Goal: Transaction & Acquisition: Purchase product/service

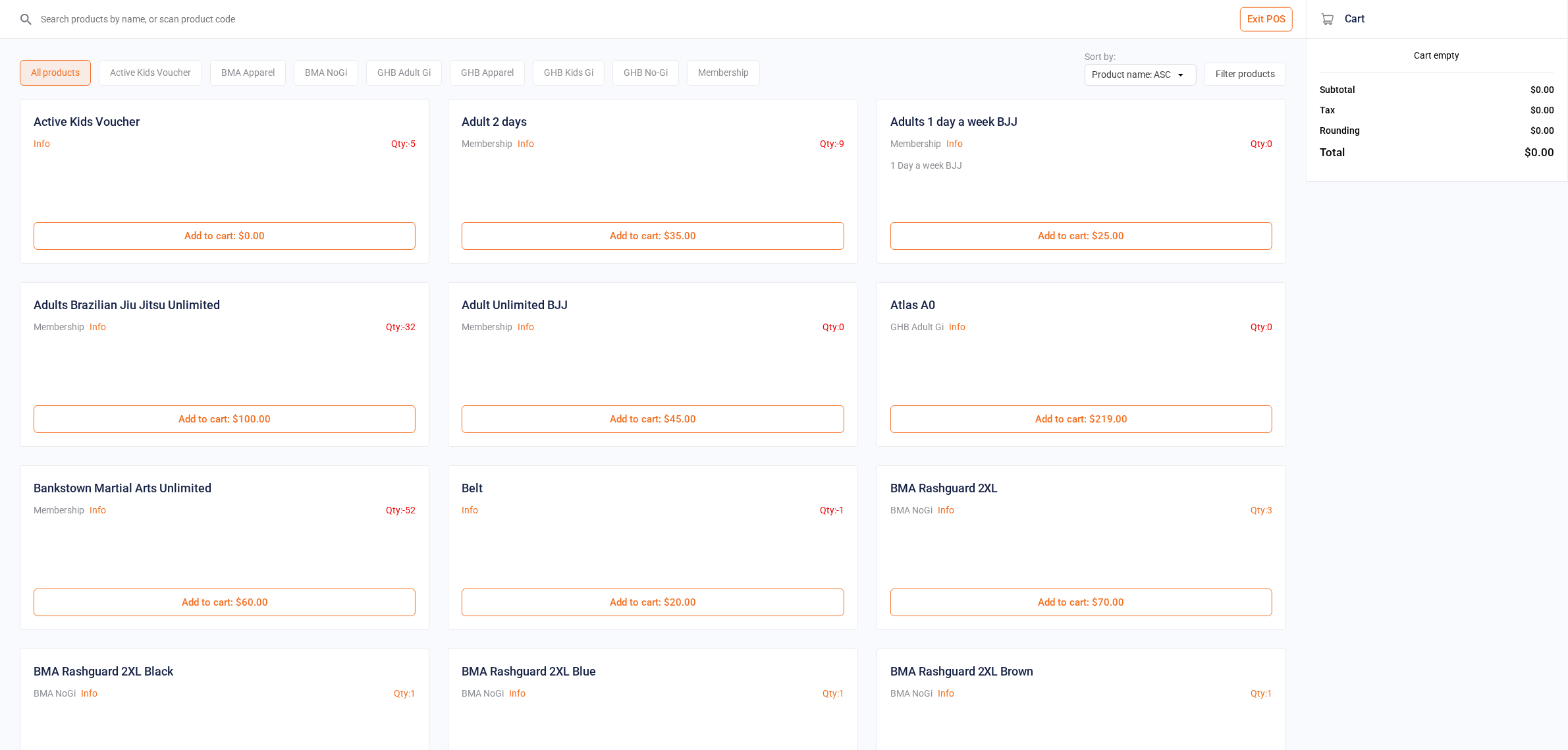
click at [1212, 506] on div "BMA NoGi Info Qty: 3" at bounding box center [1081, 510] width 382 height 14
click at [99, 24] on input "search" at bounding box center [661, 19] width 1253 height 38
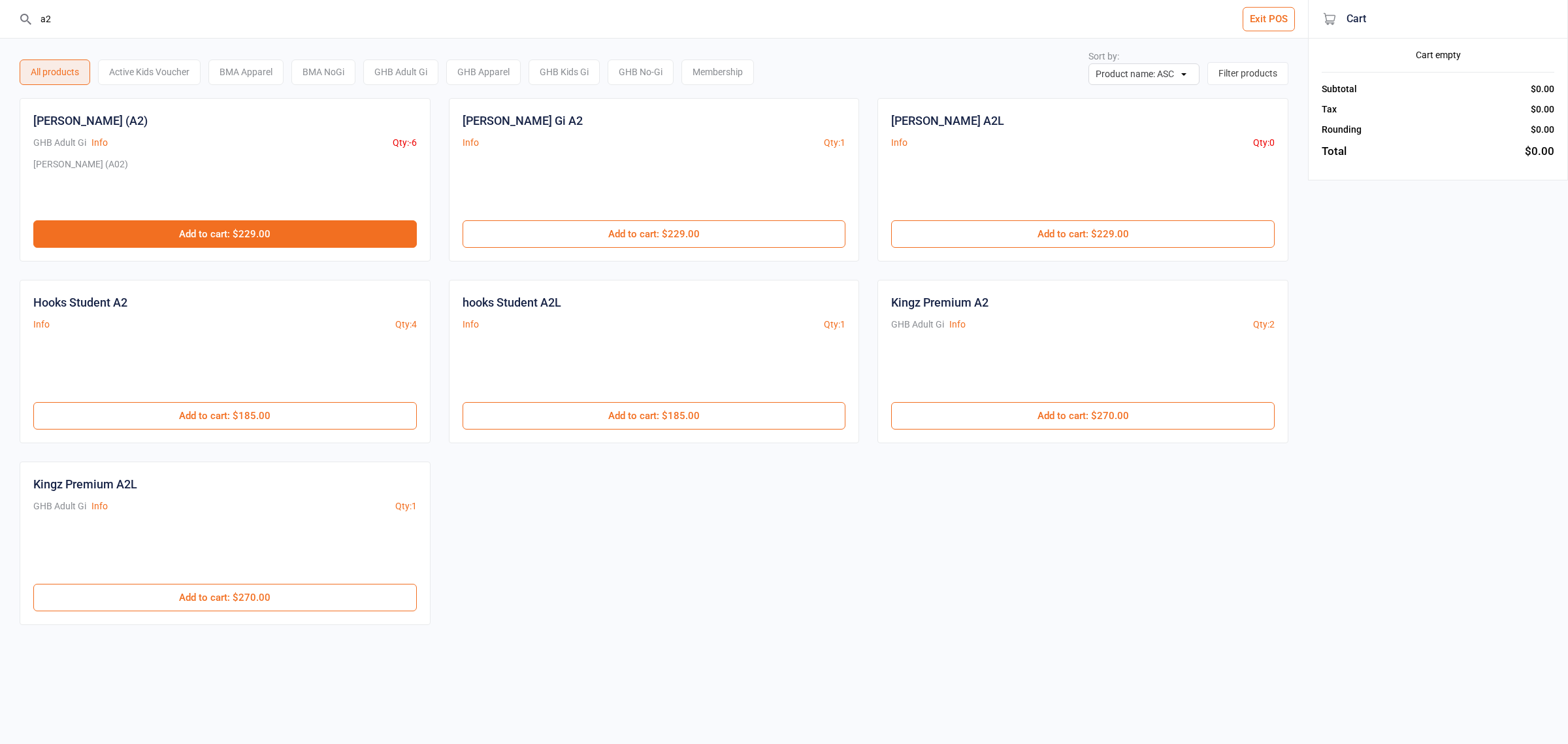
type input "a2"
click at [302, 227] on button "Add to cart : $229.00" at bounding box center [224, 234] width 383 height 28
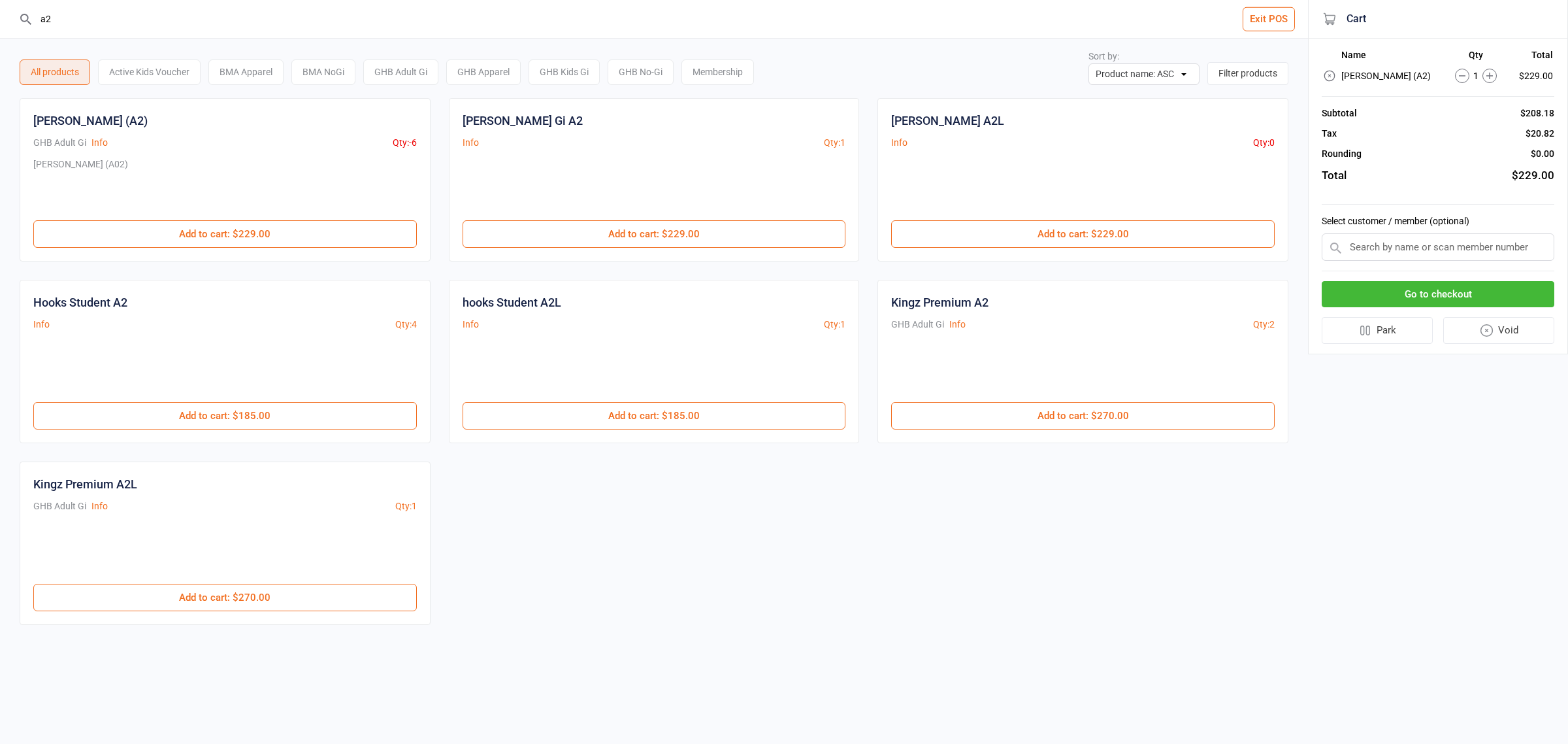
click at [1373, 295] on button "Go to checkout" at bounding box center [1438, 294] width 233 height 27
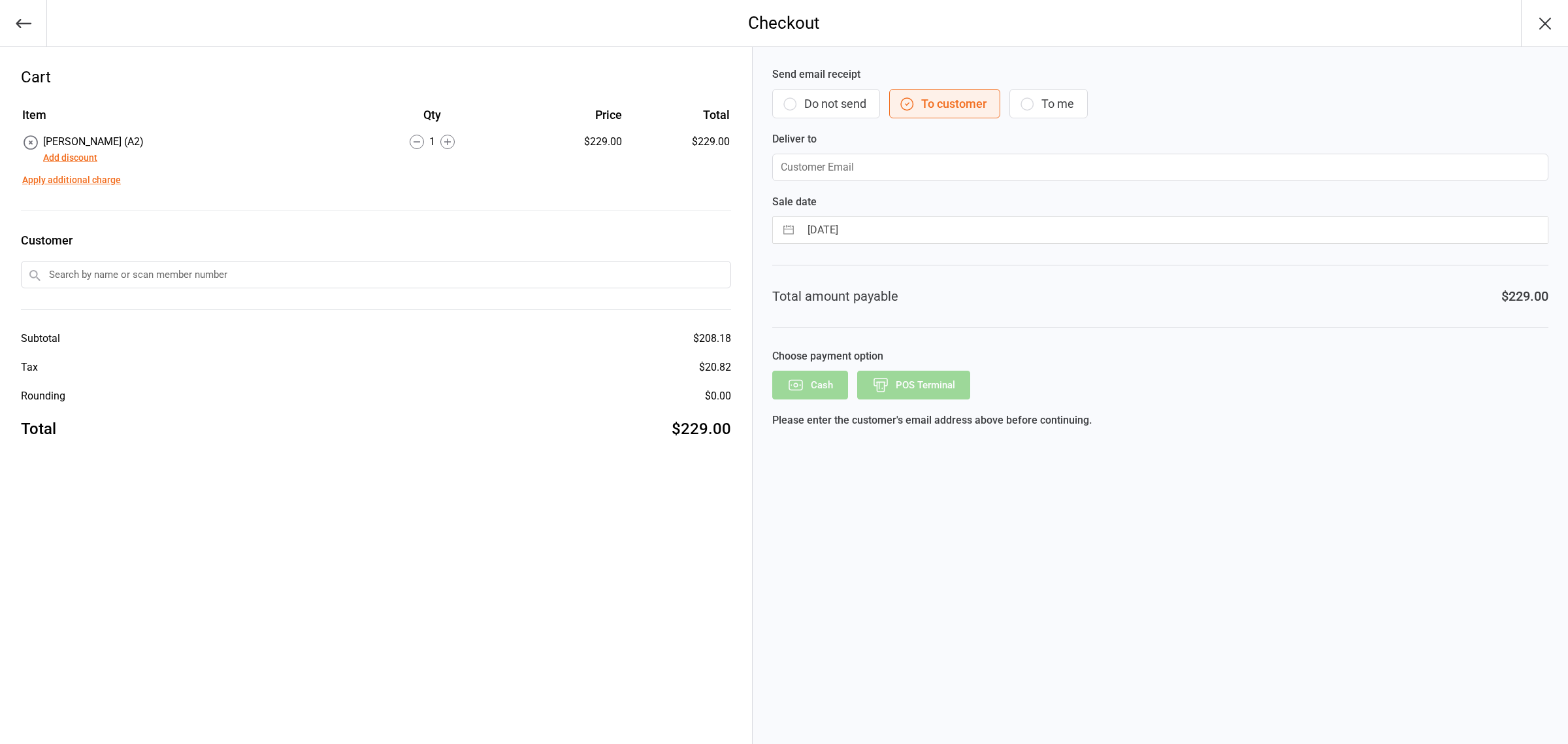
click at [125, 279] on input "text" at bounding box center [376, 275] width 710 height 28
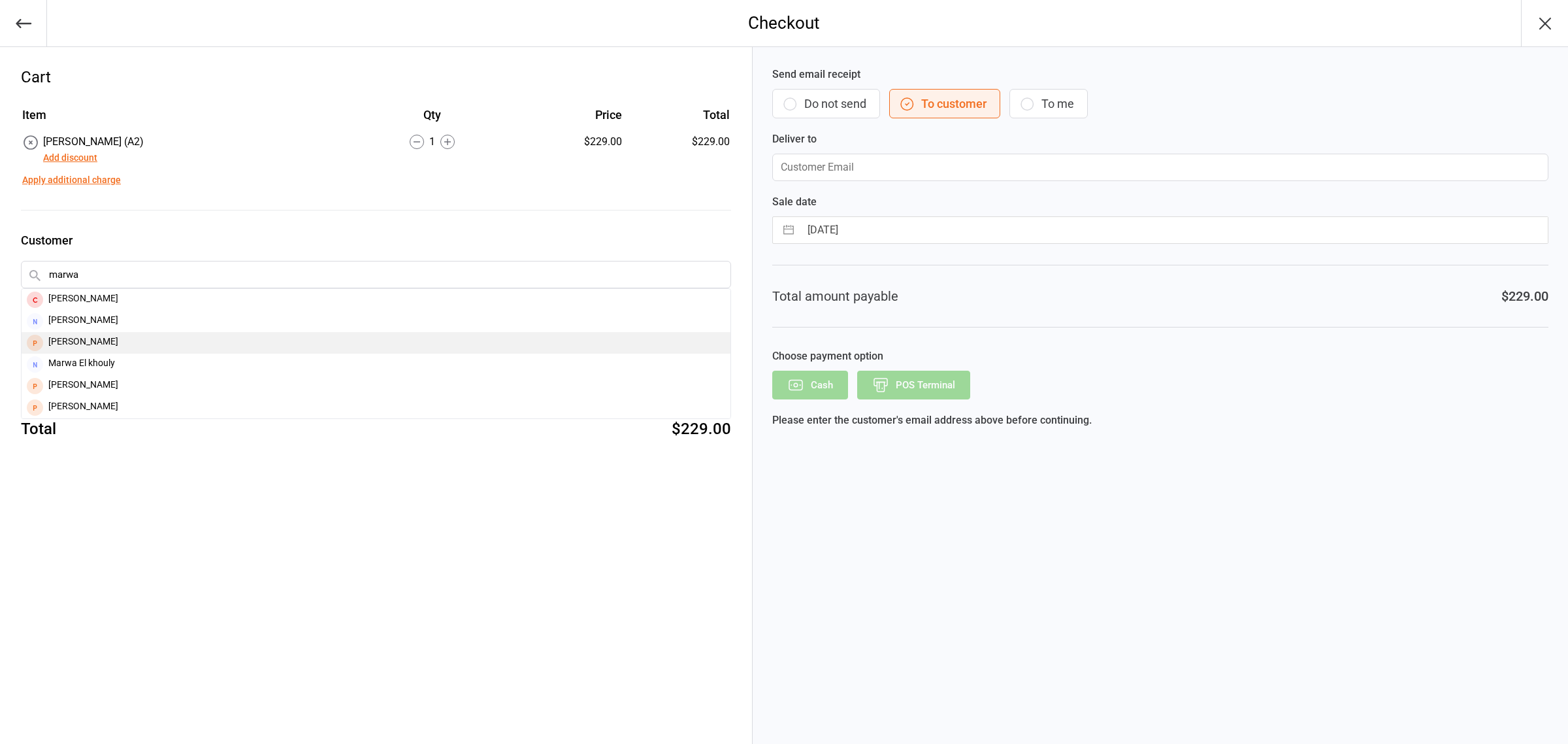
type input "marwa"
click at [78, 338] on div "[PERSON_NAME]" at bounding box center [375, 342] width 709 height 21
type input "[EMAIL_ADDRESS][DOMAIN_NAME]"
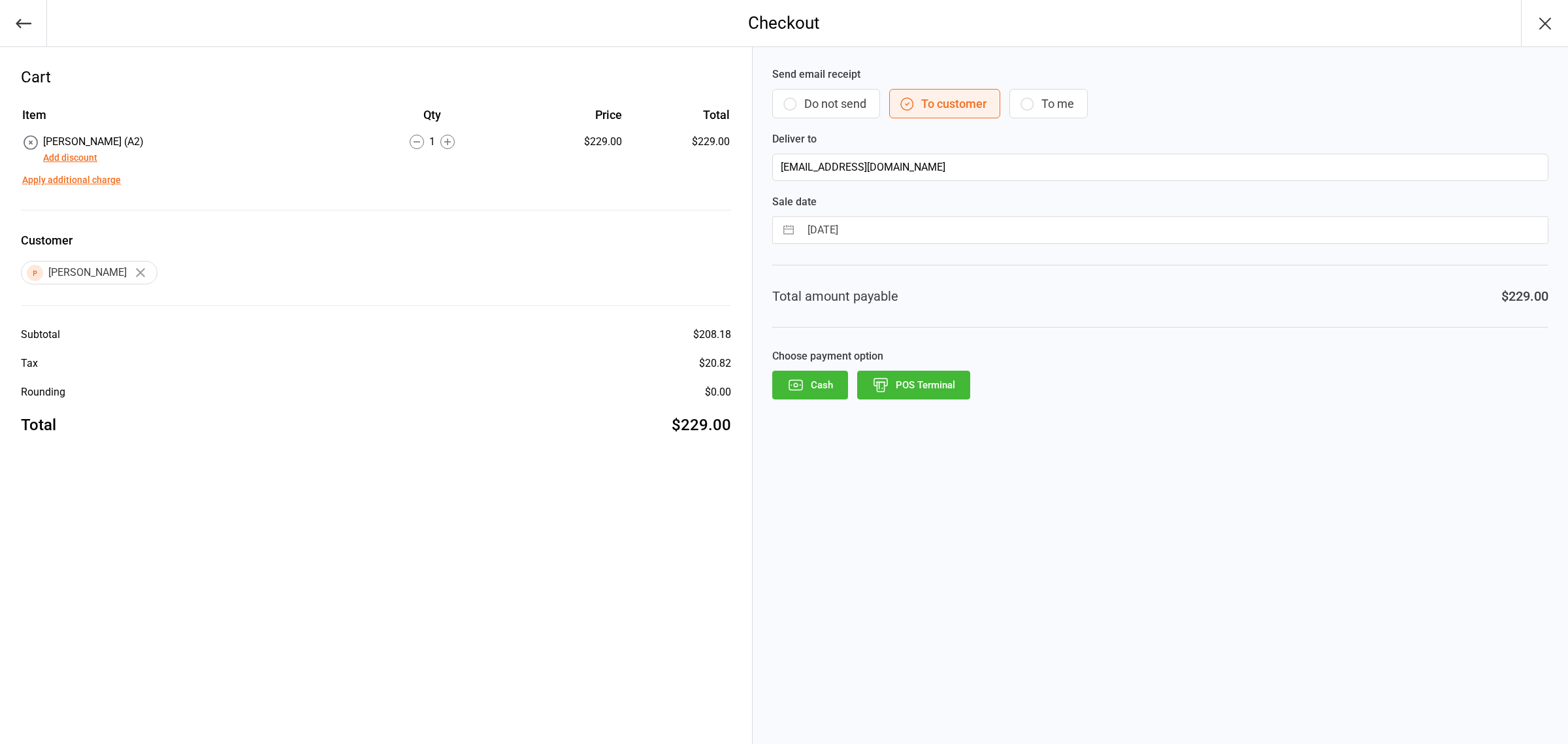
click at [86, 162] on button "Add discount" at bounding box center [70, 157] width 54 height 14
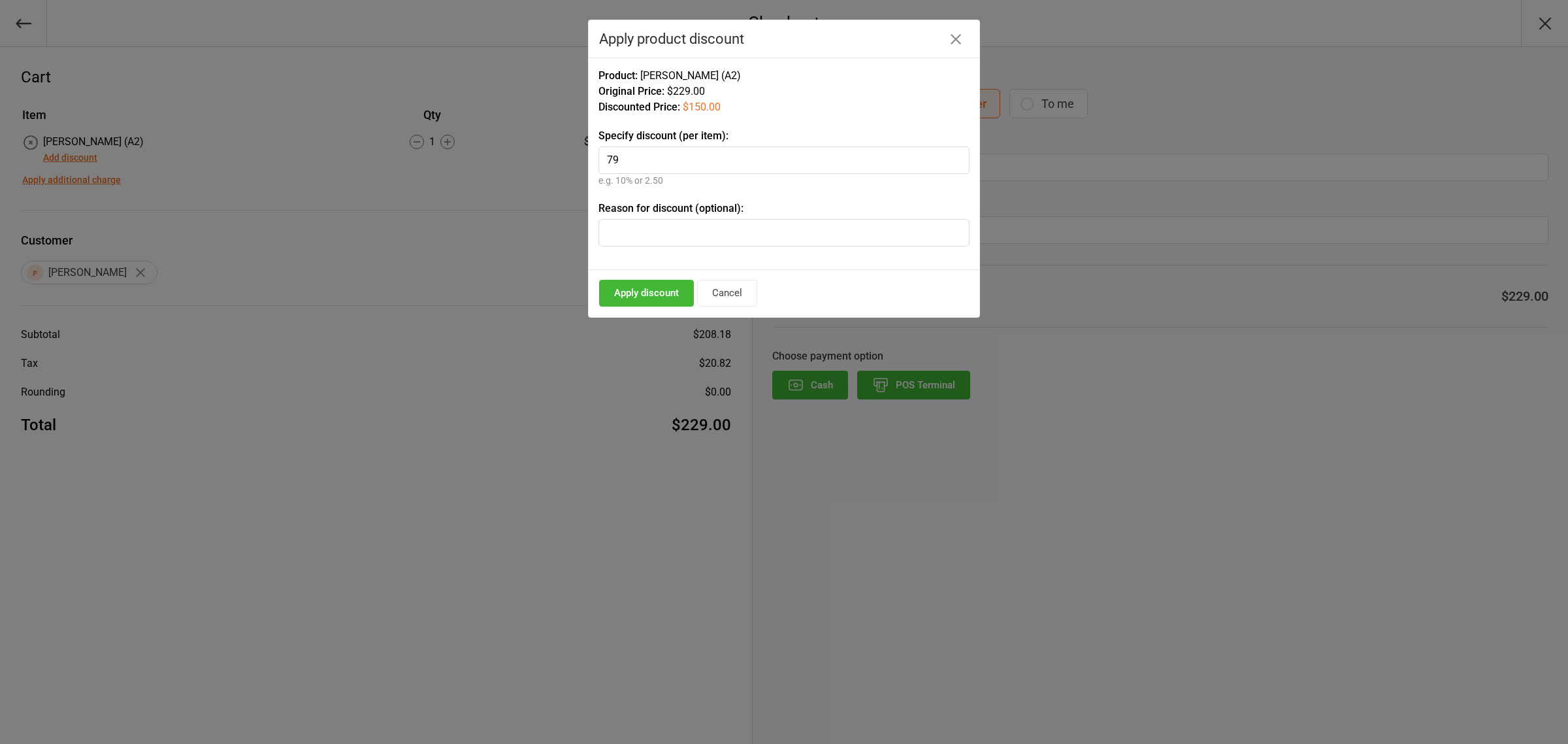
type input "79"
click at [648, 292] on button "Apply discount" at bounding box center [647, 292] width 95 height 27
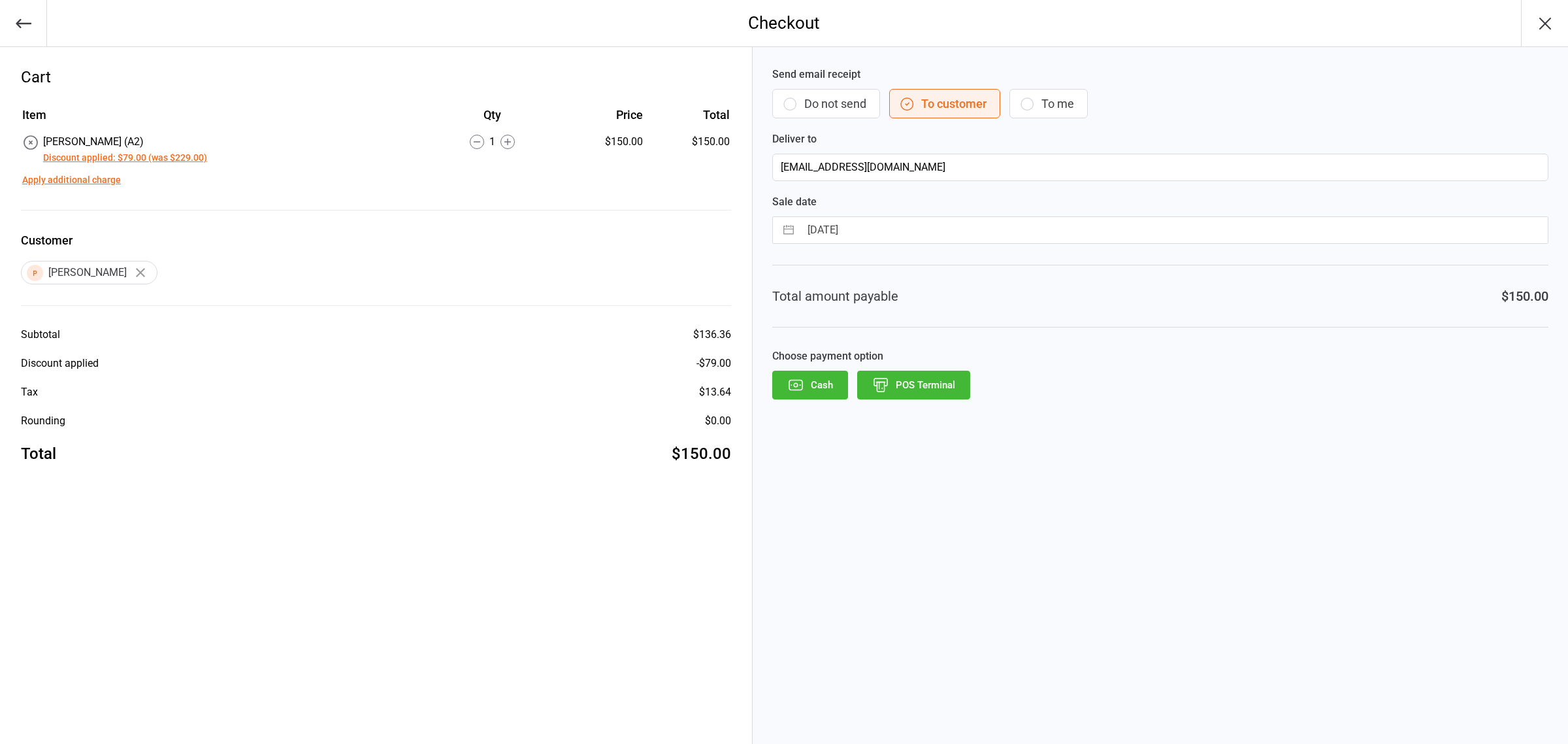
click at [910, 379] on button "POS Terminal" at bounding box center [913, 384] width 113 height 29
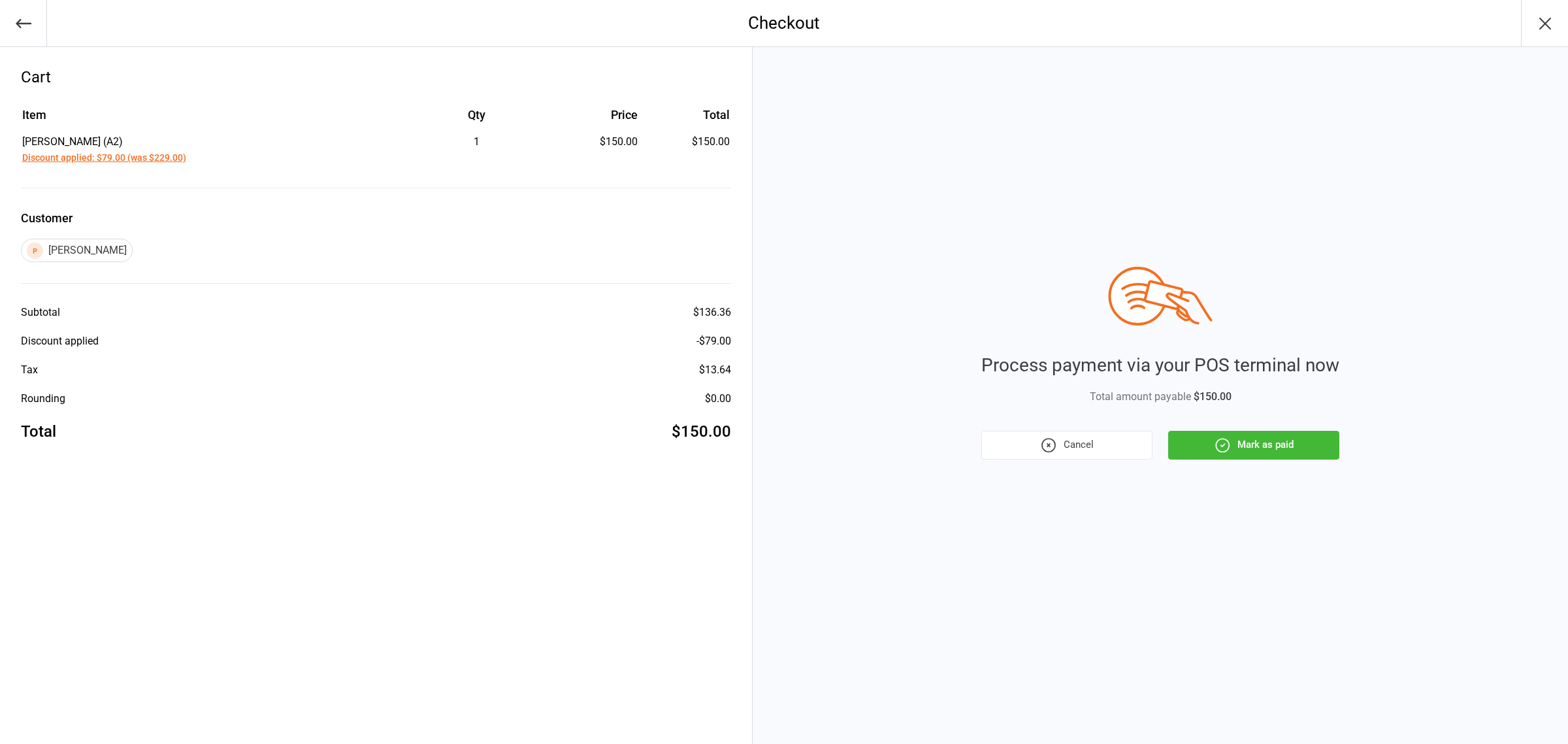
click at [1236, 430] on button "Mark as paid" at bounding box center [1254, 444] width 171 height 29
